Goal: Navigation & Orientation: Find specific page/section

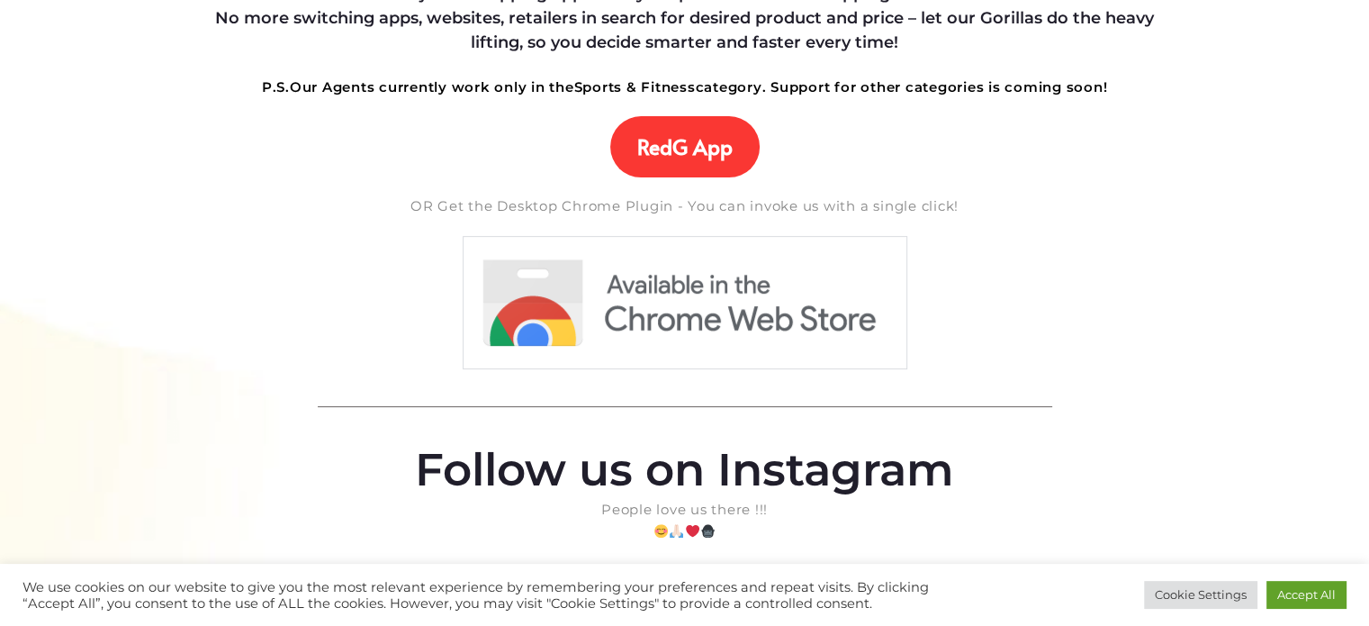
scroll to position [58, 0]
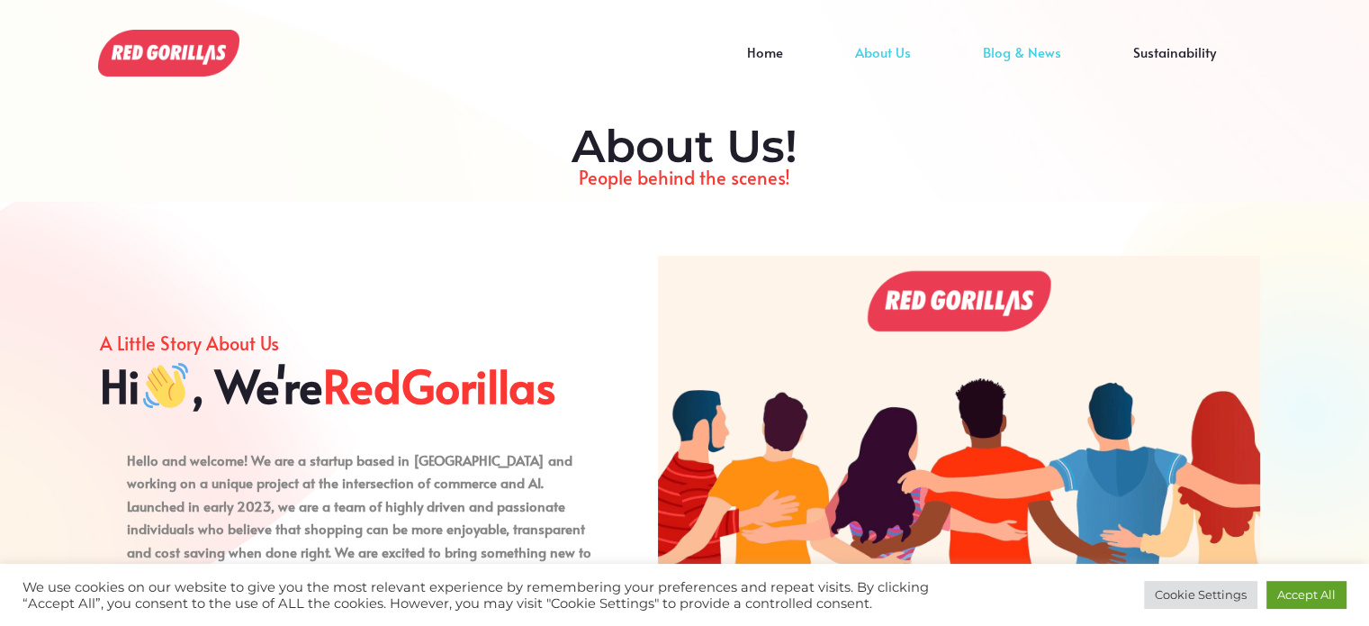
click at [1001, 52] on link "Blog & News" at bounding box center [1022, 65] width 150 height 27
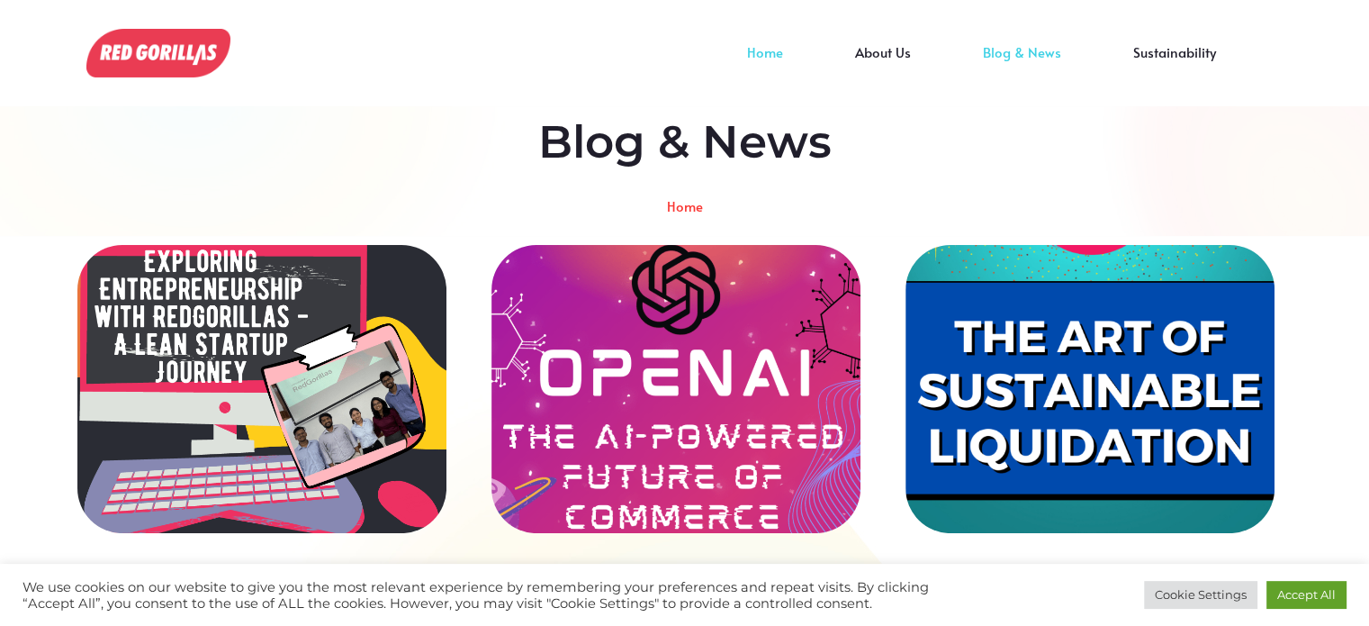
click at [767, 52] on link "Home" at bounding box center [765, 65] width 108 height 27
